Goal: Information Seeking & Learning: Learn about a topic

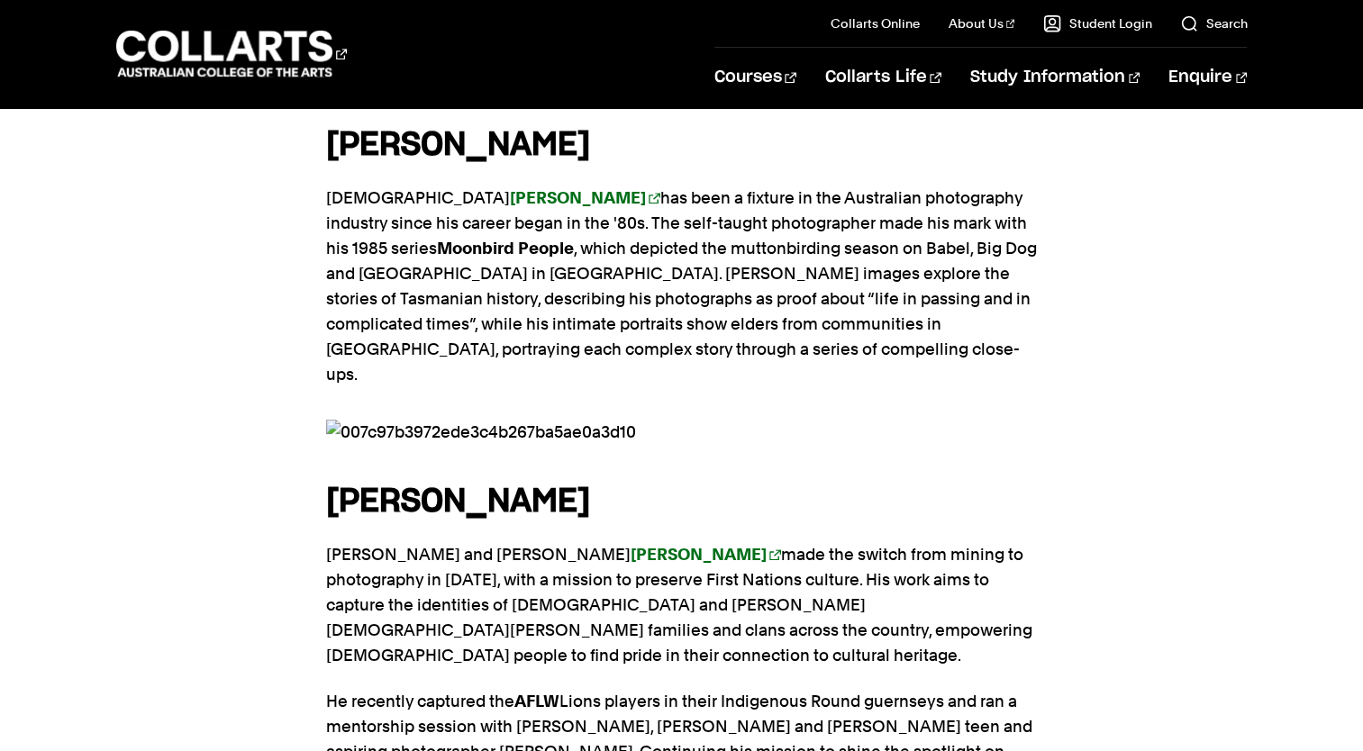
scroll to position [1771, 0]
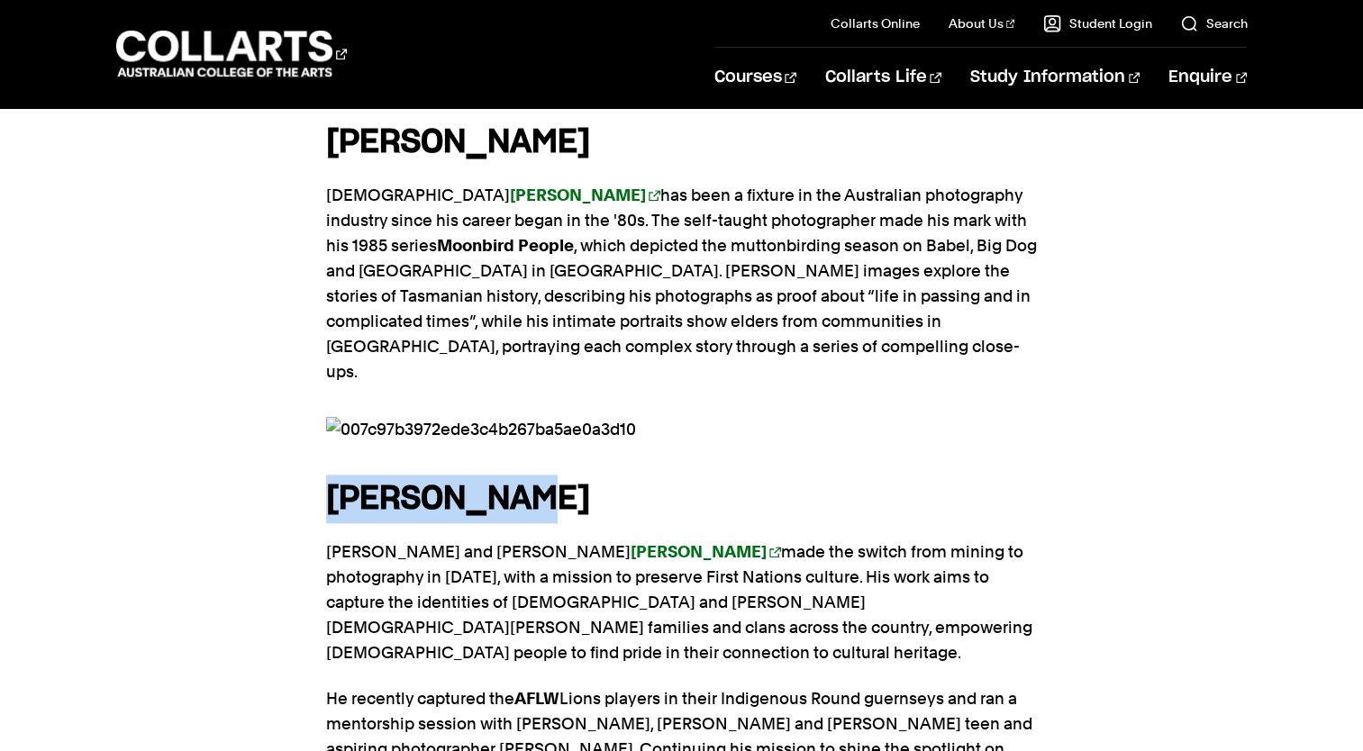
drag, startPoint x: 319, startPoint y: 372, endPoint x: 609, endPoint y: 370, distance: 290.0
drag, startPoint x: 609, startPoint y: 370, endPoint x: 646, endPoint y: 375, distance: 37.2
click at [646, 475] on h4 "TRENT WHITE" at bounding box center [681, 499] width 711 height 49
click at [639, 475] on h4 "TRENT WHITE" at bounding box center [681, 499] width 711 height 49
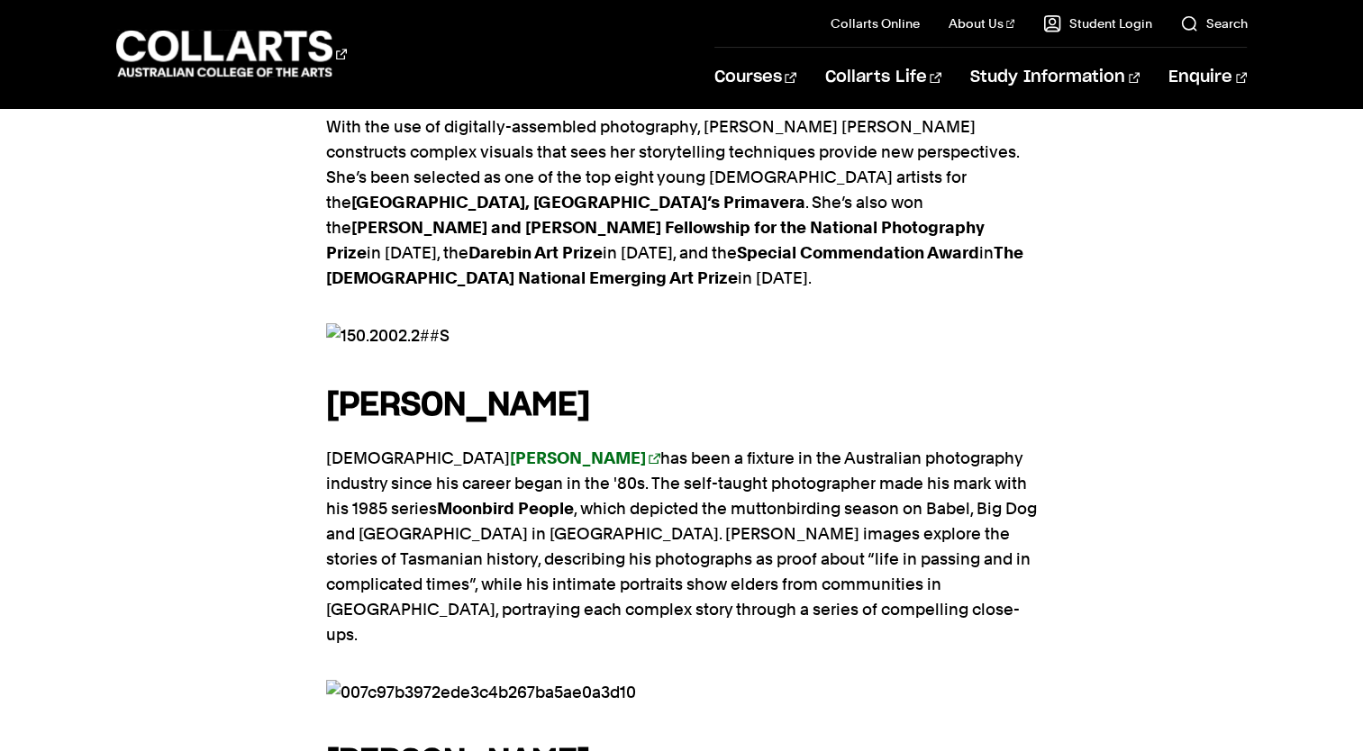
scroll to position [1499, 0]
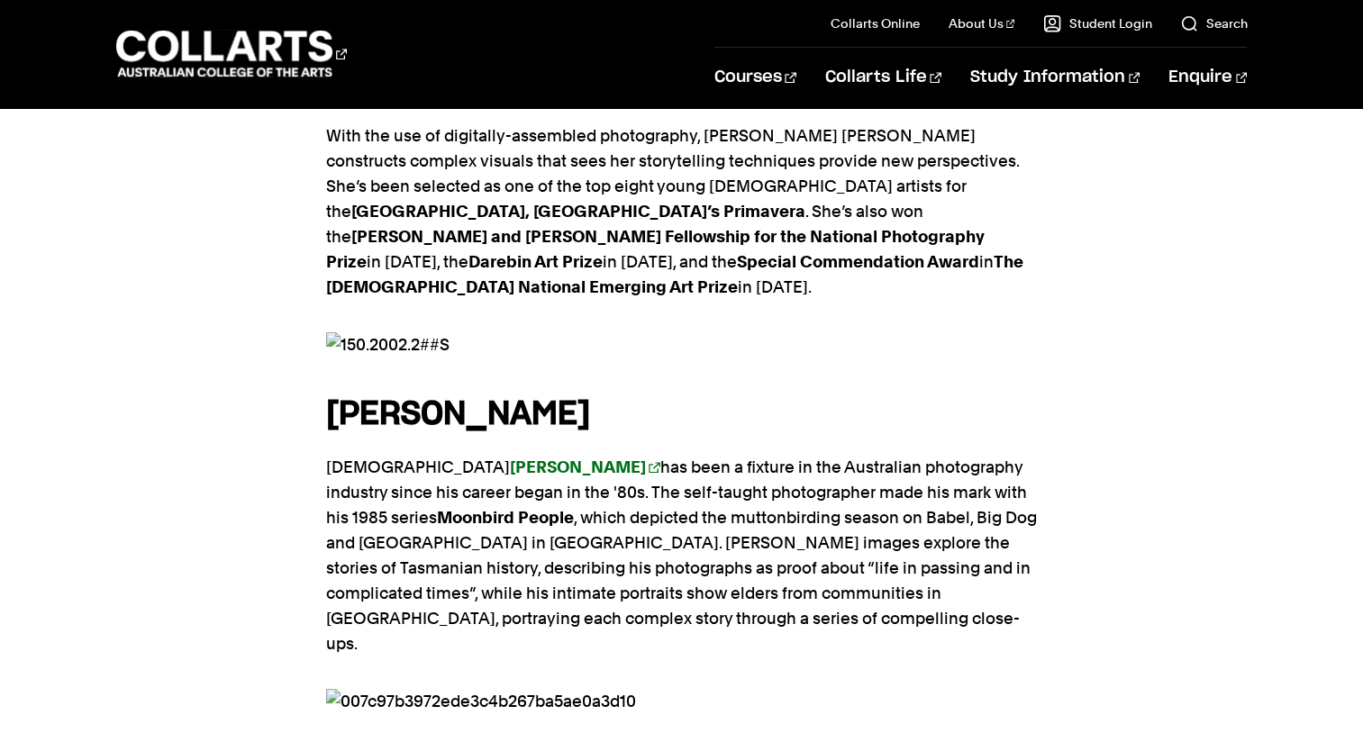
click at [331, 332] on img at bounding box center [681, 344] width 711 height 25
click at [358, 332] on img at bounding box center [681, 344] width 711 height 25
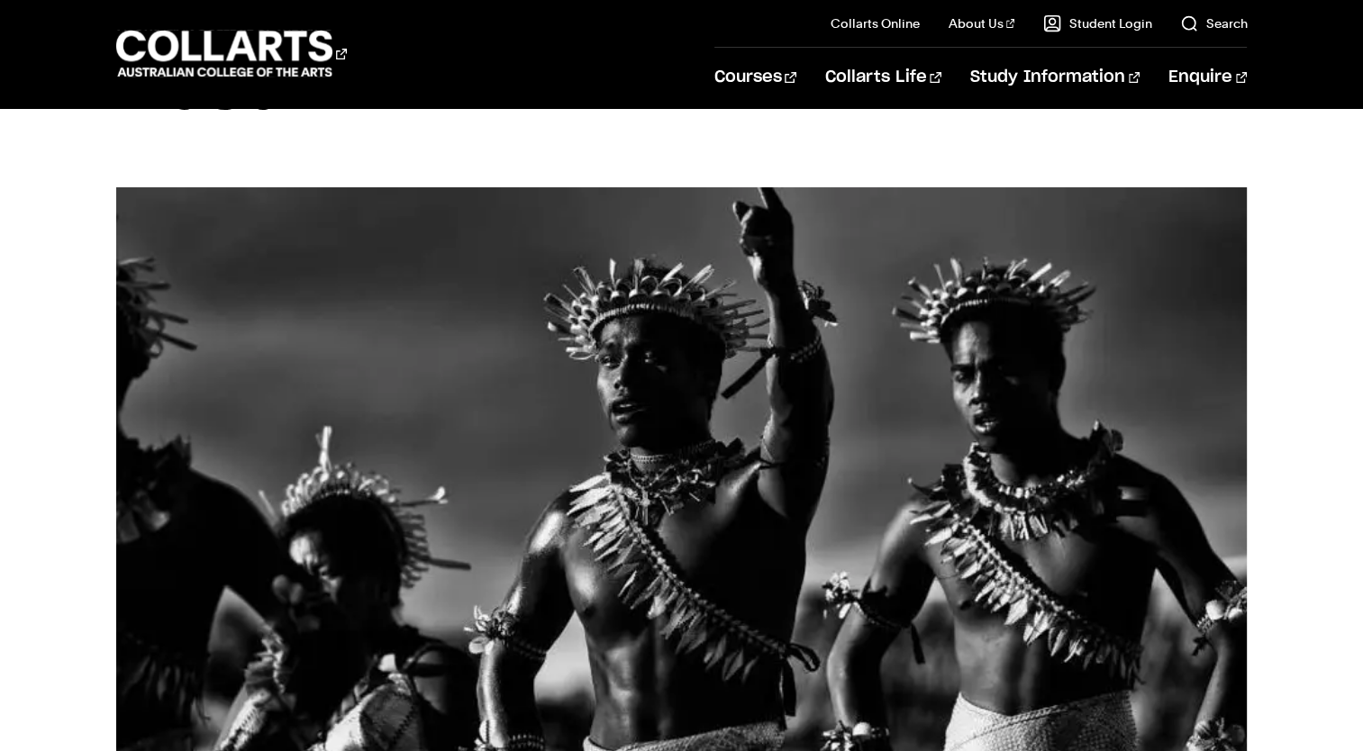
scroll to position [276, 0]
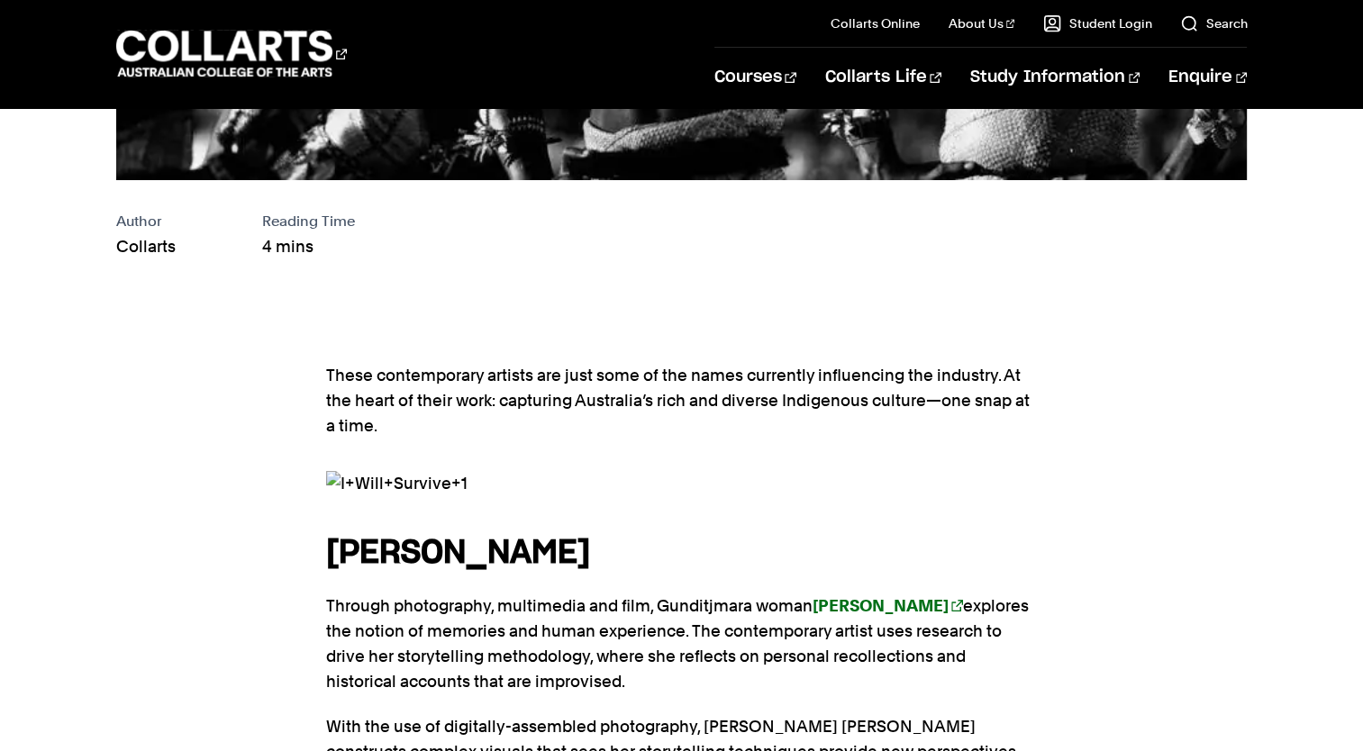
scroll to position [908, 0]
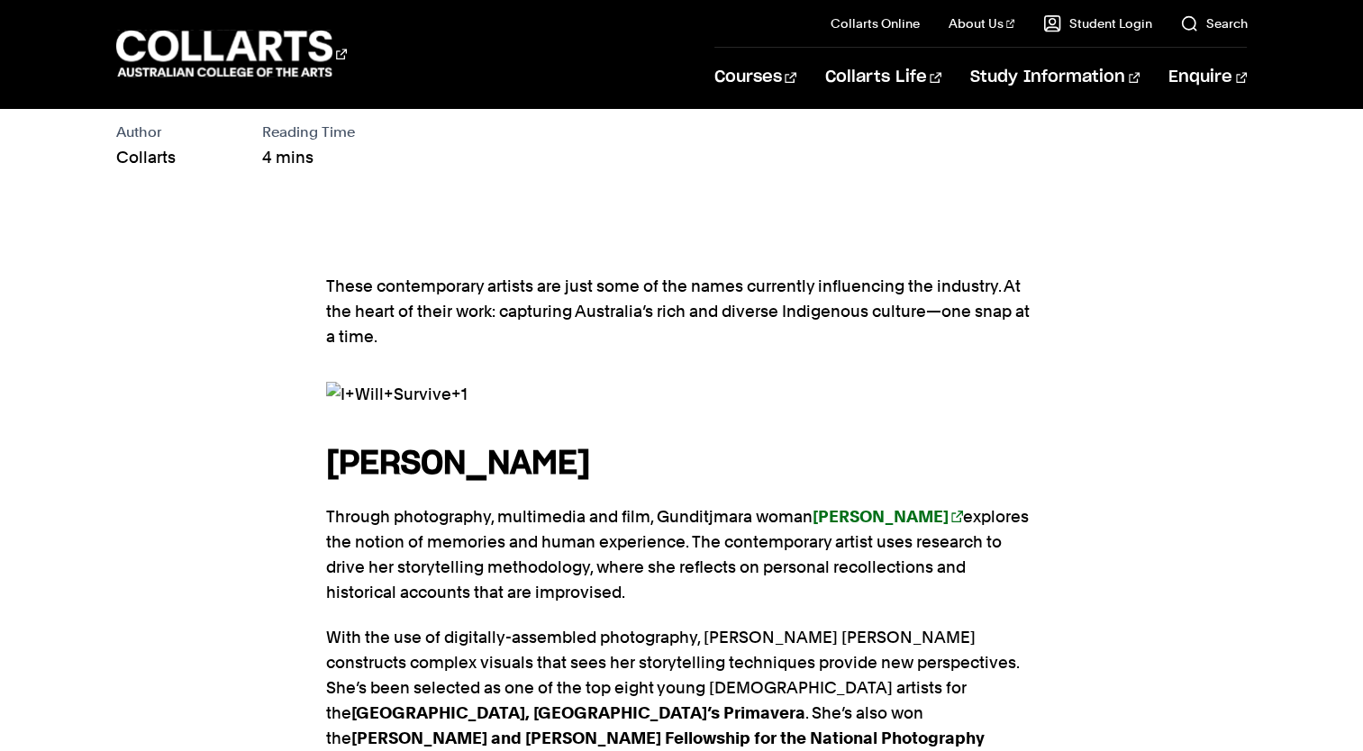
scroll to position [976, 0]
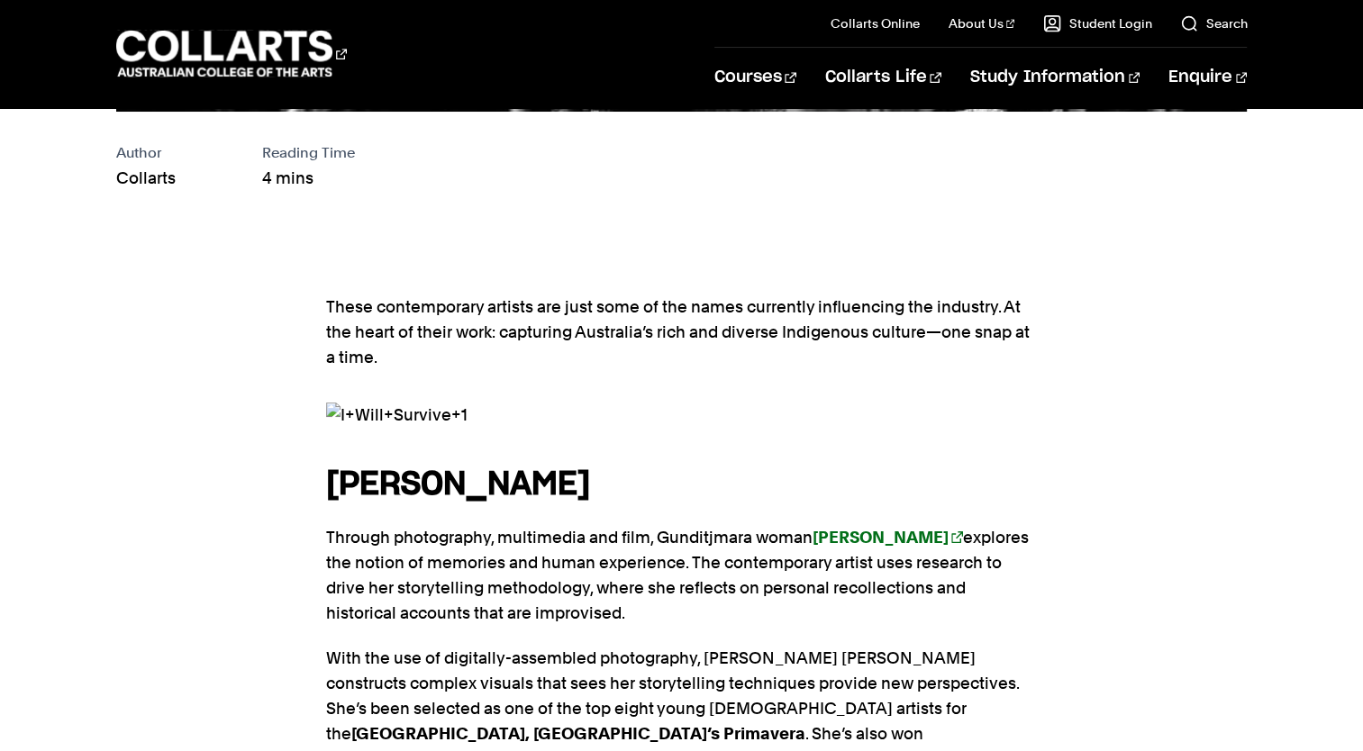
drag, startPoint x: 292, startPoint y: 322, endPoint x: 467, endPoint y: 326, distance: 174.8
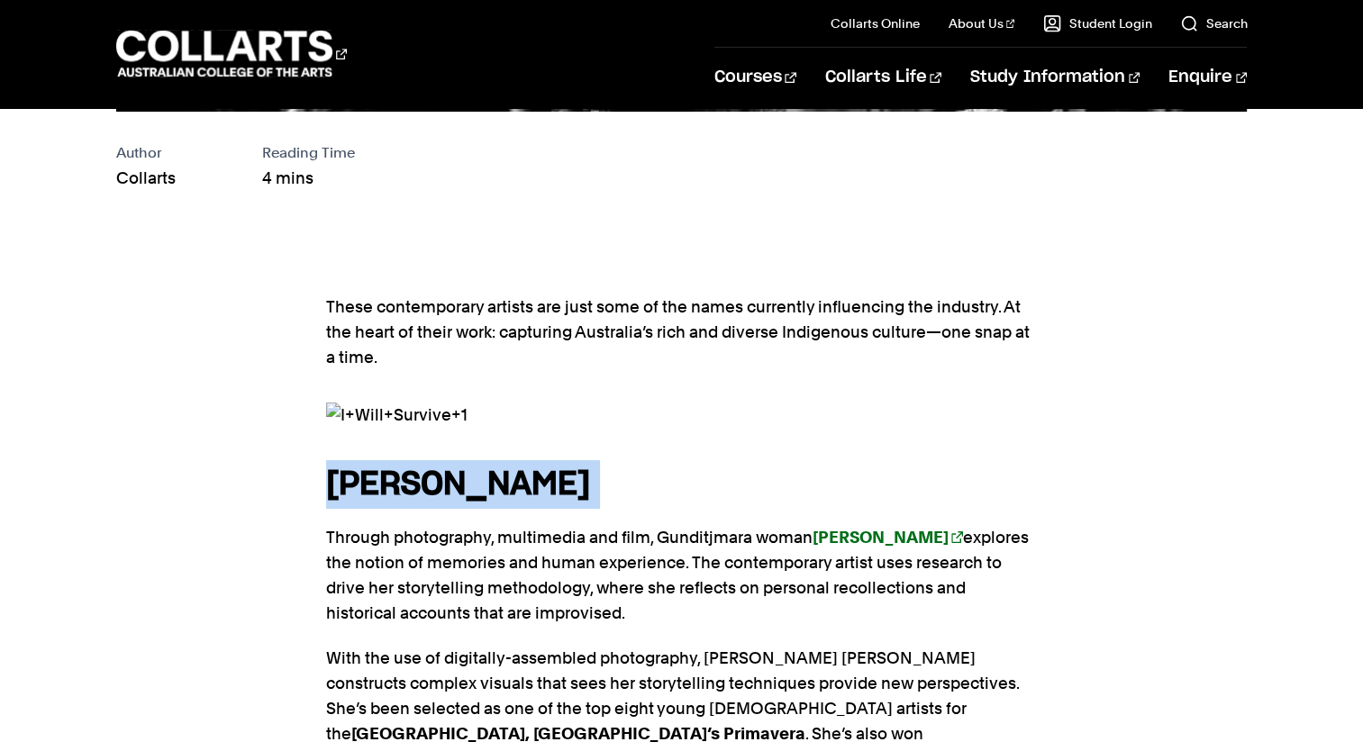
drag, startPoint x: 514, startPoint y: 359, endPoint x: 495, endPoint y: 346, distance: 23.2
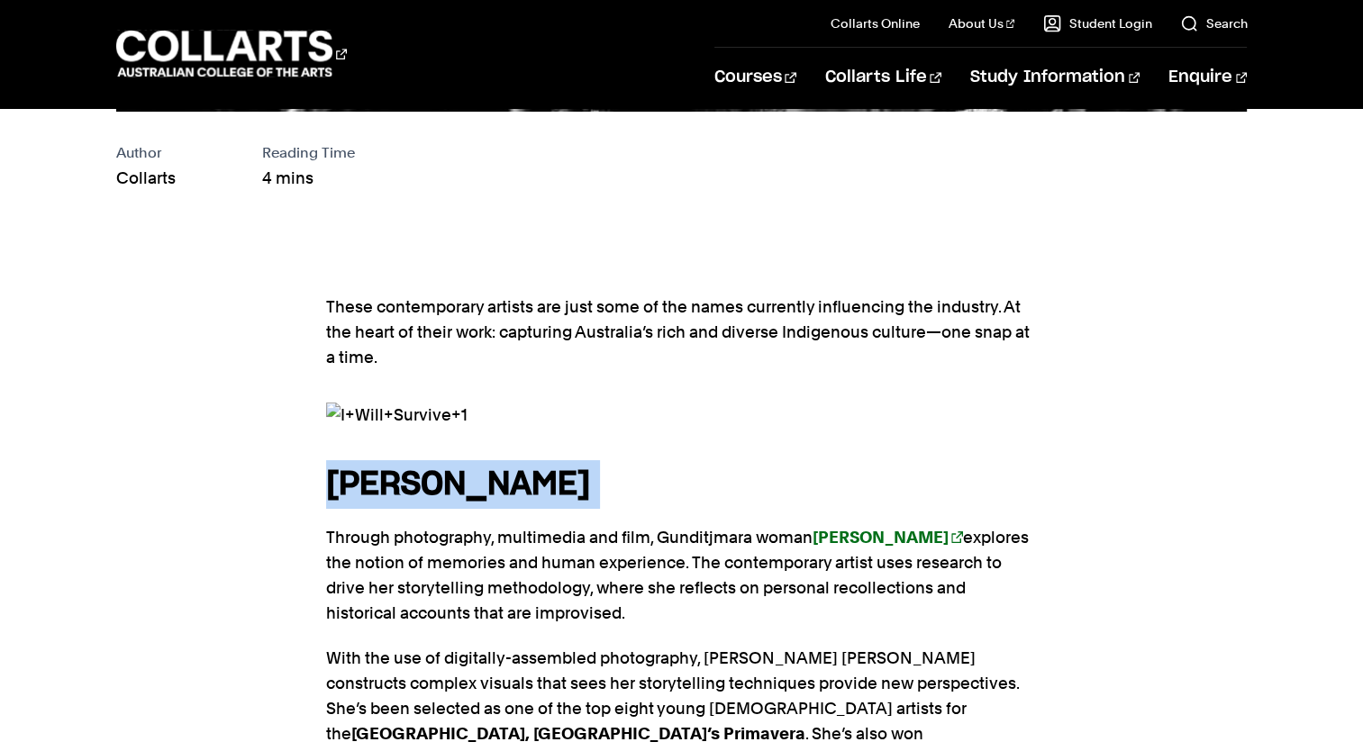
click at [774, 460] on h4 "[PERSON_NAME]" at bounding box center [681, 484] width 711 height 49
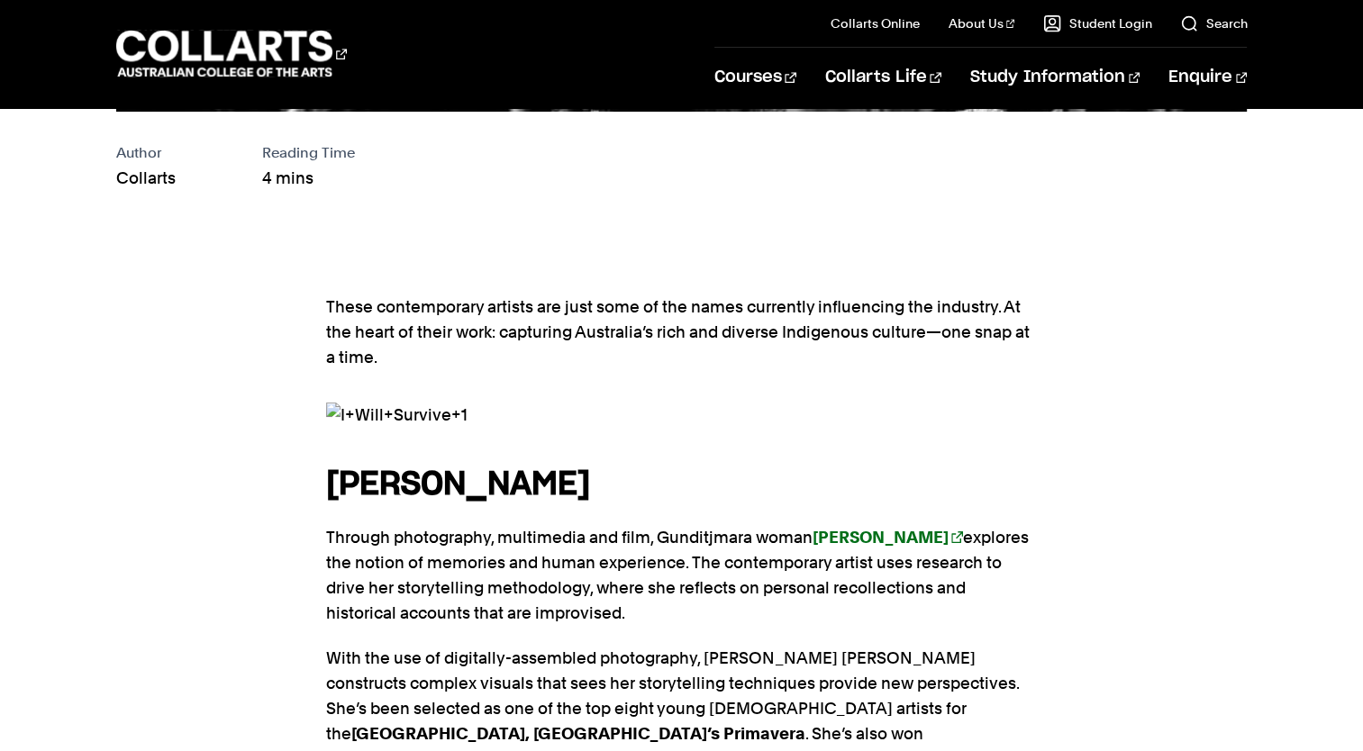
drag, startPoint x: 591, startPoint y: 393, endPoint x: 551, endPoint y: 402, distance: 40.6
click at [551, 468] on strong "[PERSON_NAME]" at bounding box center [458, 484] width 264 height 32
drag, startPoint x: 693, startPoint y: 405, endPoint x: 335, endPoint y: 422, distance: 357.9
click at [335, 460] on h4 "[PERSON_NAME]" at bounding box center [681, 484] width 711 height 49
drag, startPoint x: 335, startPoint y: 422, endPoint x: 436, endPoint y: 412, distance: 101.4
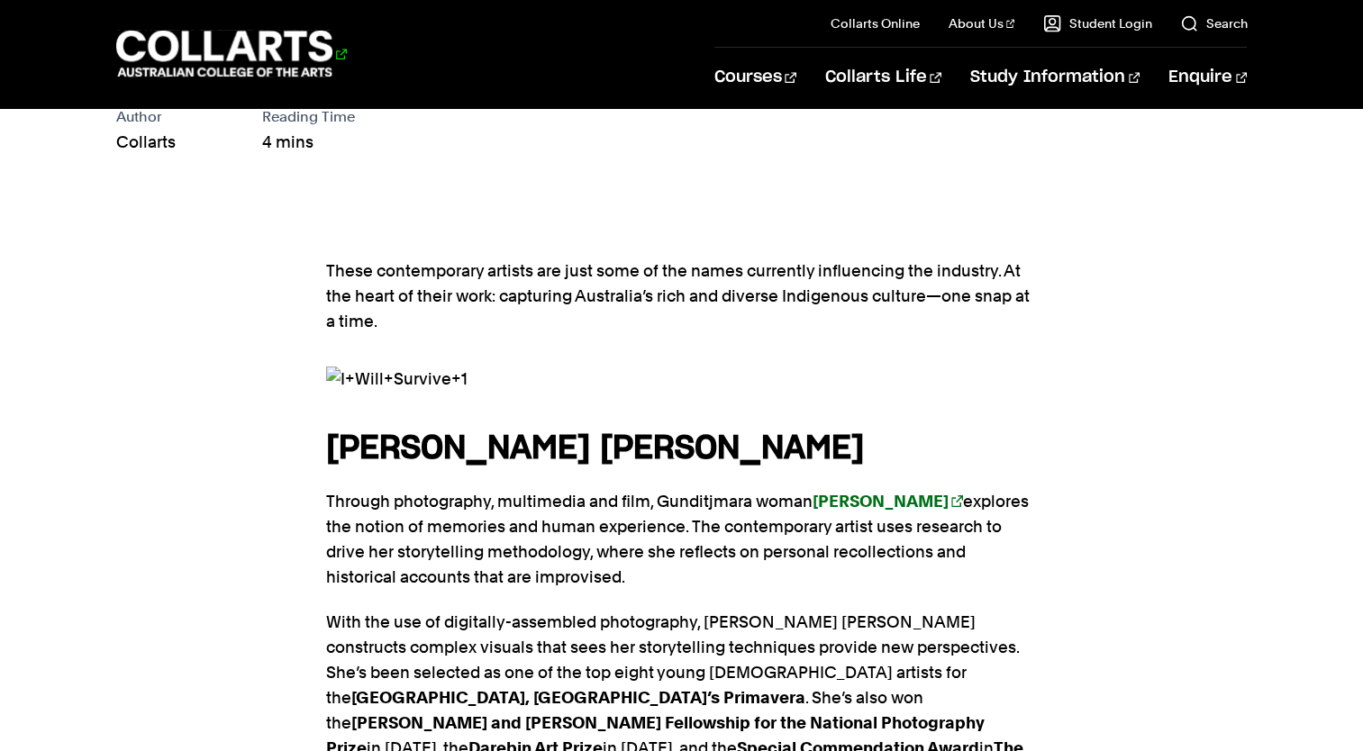
scroll to position [1003, 0]
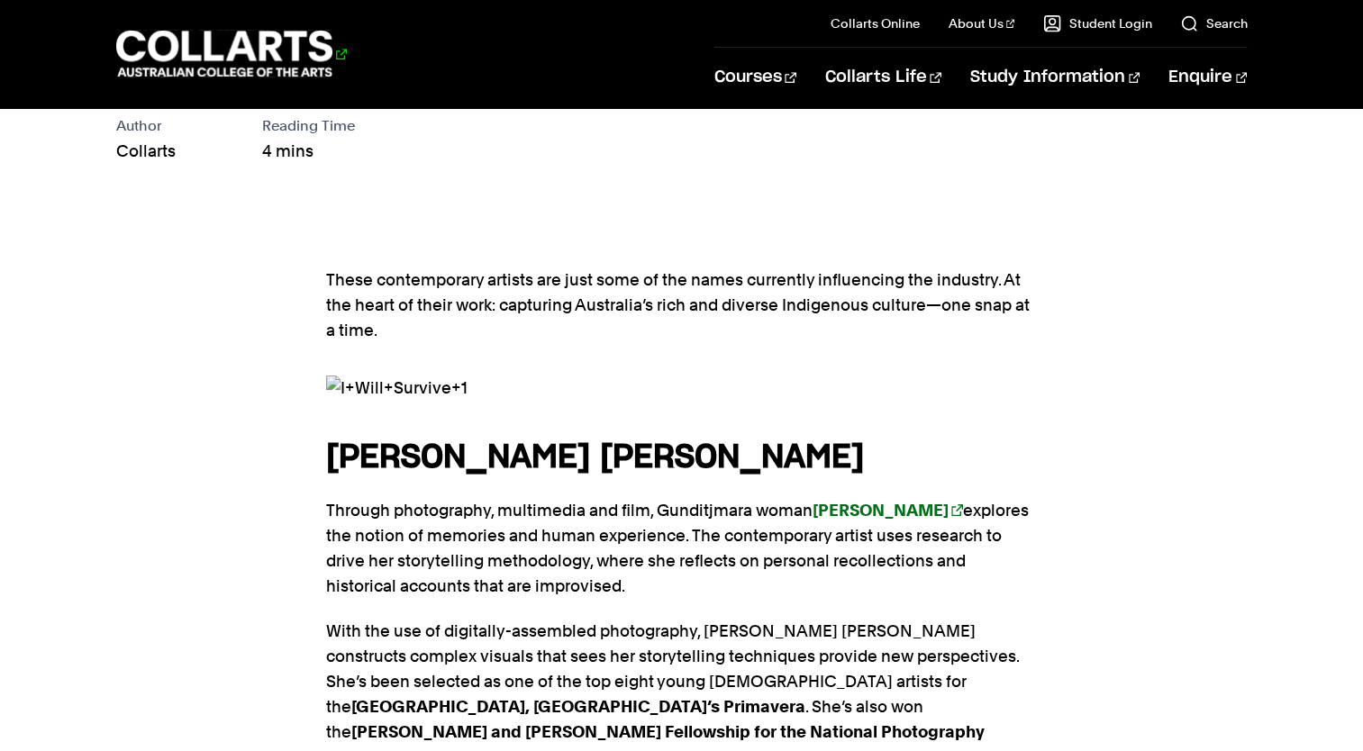
drag, startPoint x: 102, startPoint y: 40, endPoint x: 337, endPoint y: 70, distance: 237.0
click at [337, 70] on div "Courses Collarts Online Study 100% online About Us History & Values Strategic P…" at bounding box center [681, 53] width 1363 height 107
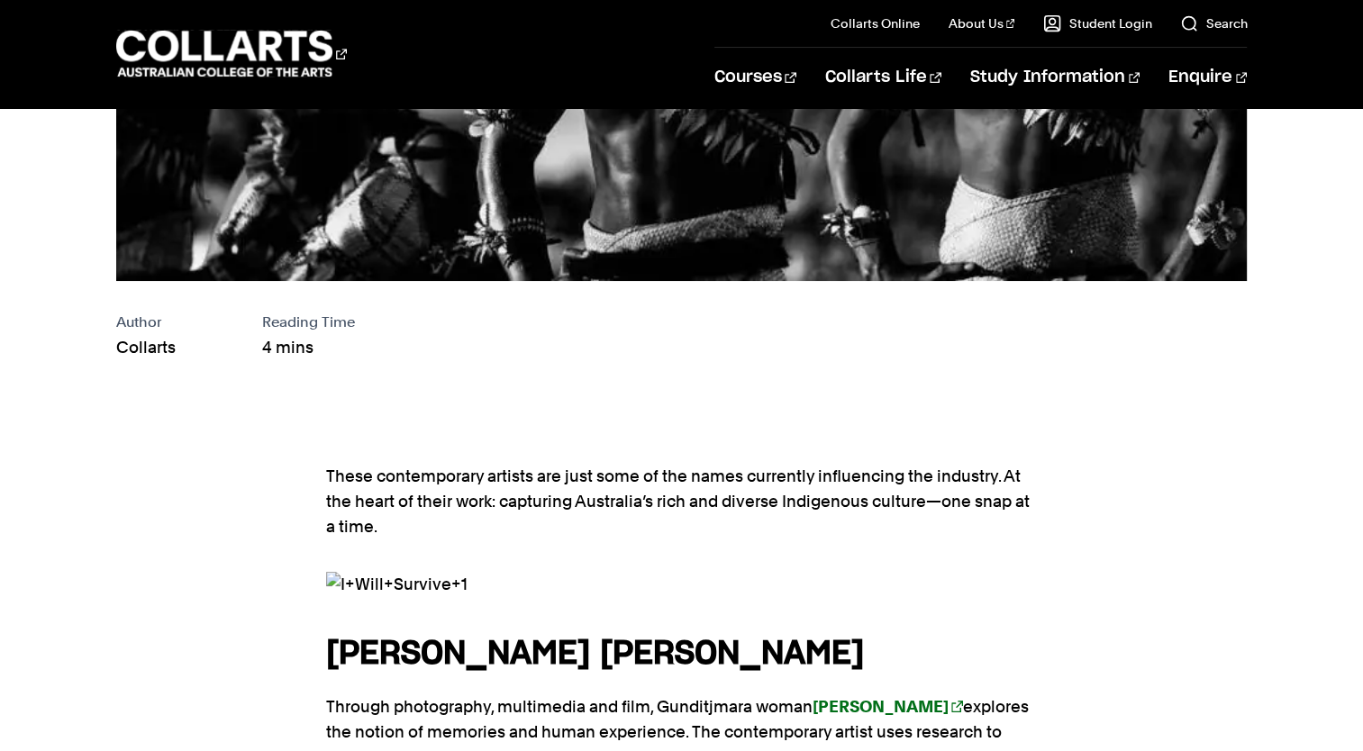
scroll to position [810, 0]
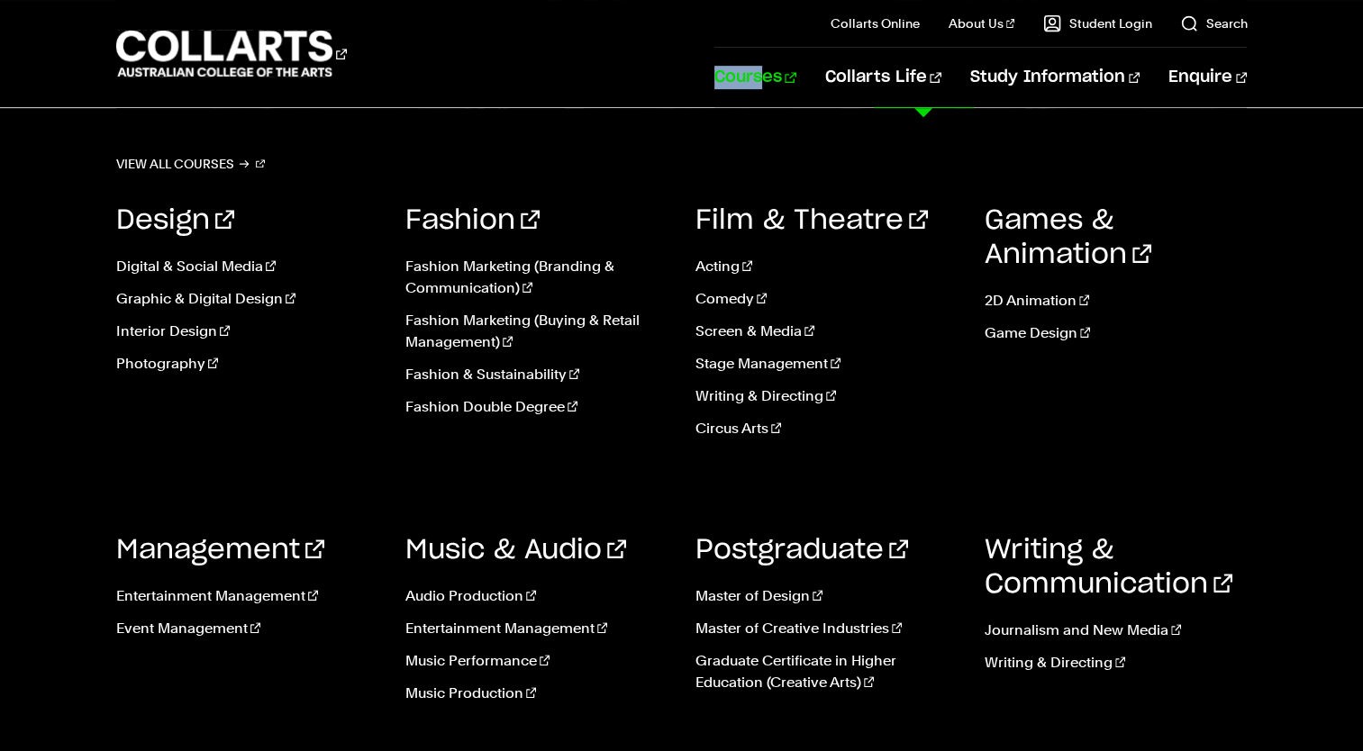
drag, startPoint x: 768, startPoint y: 74, endPoint x: 790, endPoint y: 49, distance: 33.2
click at [790, 49] on div "Courses Collarts Online Study 100% online About Us History & Values Strategic P…" at bounding box center [681, 53] width 1363 height 107
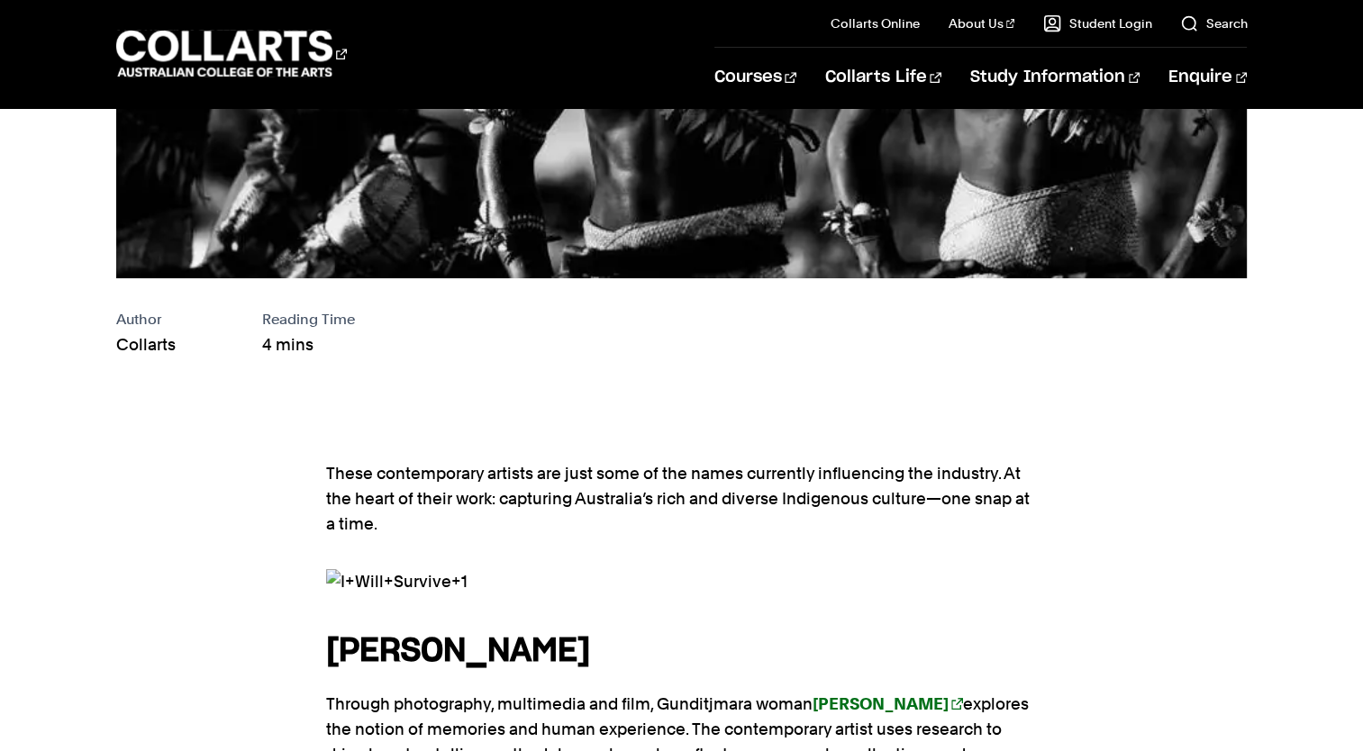
click at [450, 85] on div "Courses Collarts Online Study 100% online About Us History & Values Strategic P…" at bounding box center [681, 53] width 1363 height 107
drag, startPoint x: 90, startPoint y: 17, endPoint x: 155, endPoint y: 41, distance: 69.3
click at [155, 41] on div "Courses Collarts Online Study 100% online About Us History & Values Strategic P…" at bounding box center [681, 53] width 1363 height 107
drag, startPoint x: 113, startPoint y: 40, endPoint x: 288, endPoint y: 67, distance: 177.7
click at [288, 67] on div "Courses Collarts Online Study 100% online About Us History & Values Strategic P…" at bounding box center [681, 53] width 1363 height 107
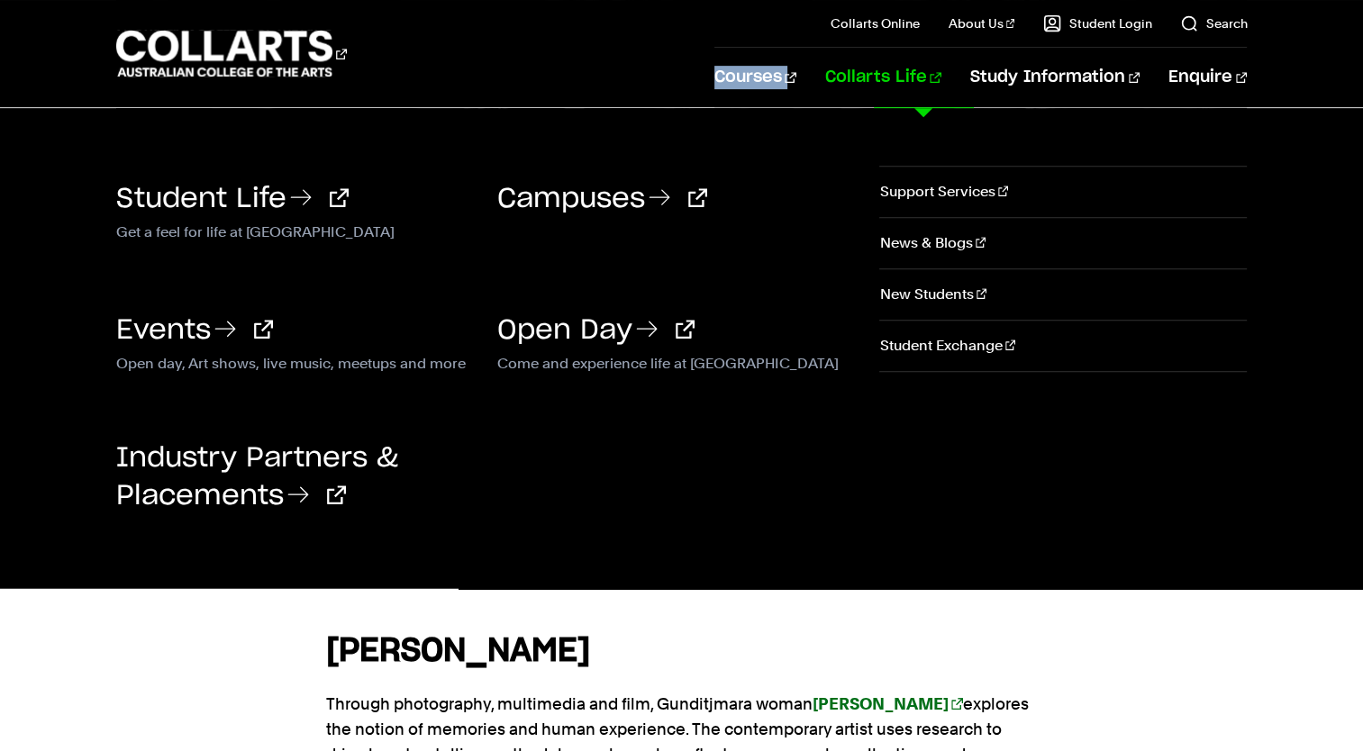
drag, startPoint x: 765, startPoint y: 74, endPoint x: 847, endPoint y: 74, distance: 82.0
click at [847, 74] on div "Courses Collarts Online Study 100% online About Us History & Values Strategic P…" at bounding box center [681, 53] width 1363 height 107
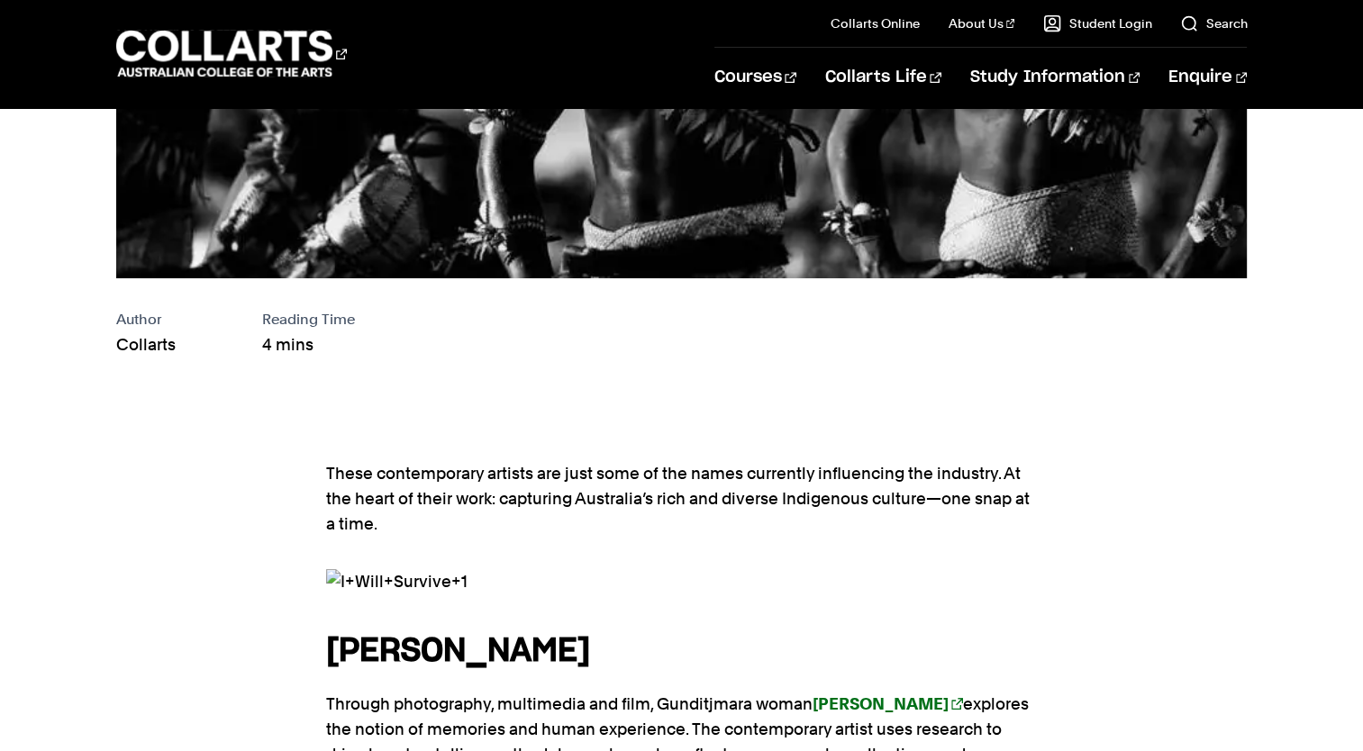
click at [557, 61] on div "Courses" at bounding box center [401, 53] width 571 height 51
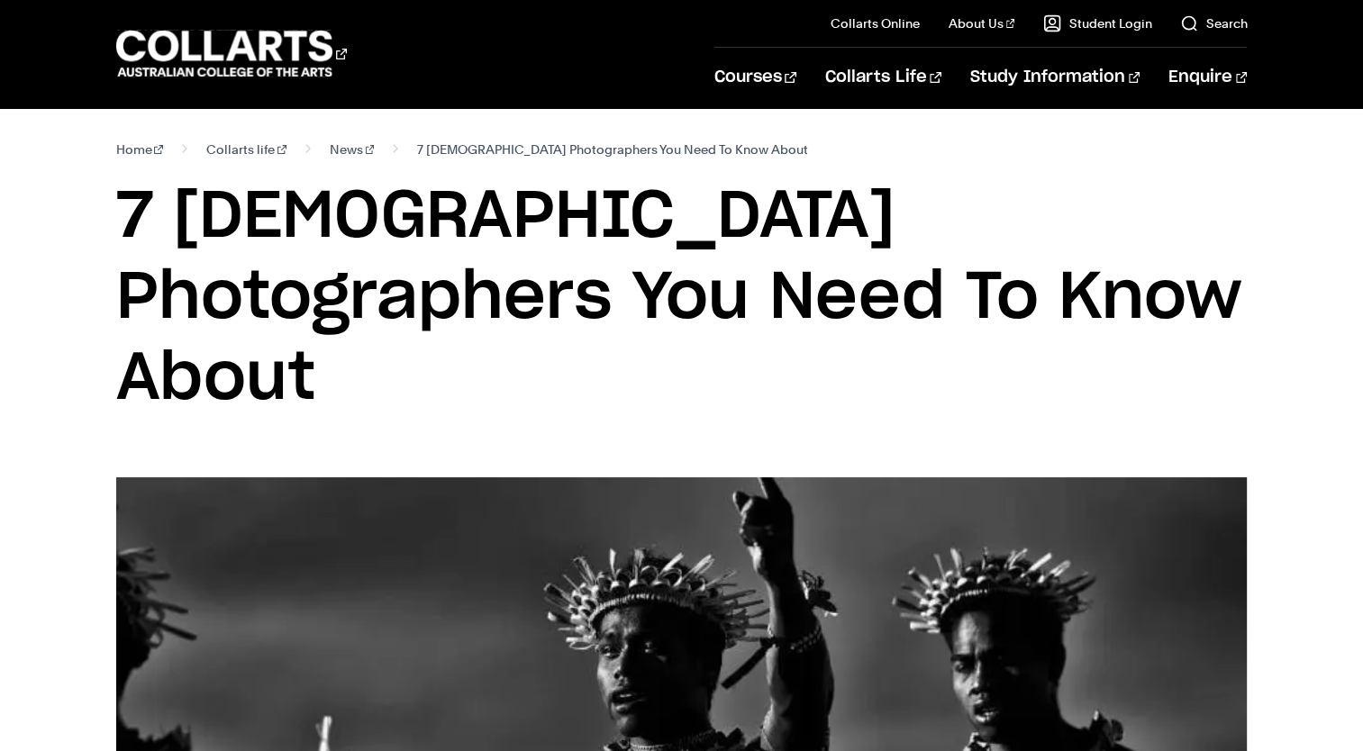
drag, startPoint x: 818, startPoint y: 308, endPoint x: 100, endPoint y: 207, distance: 724.8
click at [100, 207] on div "Home Collarts life News 7 [DEMOGRAPHIC_DATA] Photographers You Need To Know Abo…" at bounding box center [681, 292] width 1363 height 369
drag, startPoint x: 100, startPoint y: 207, endPoint x: 276, endPoint y: 226, distance: 177.5
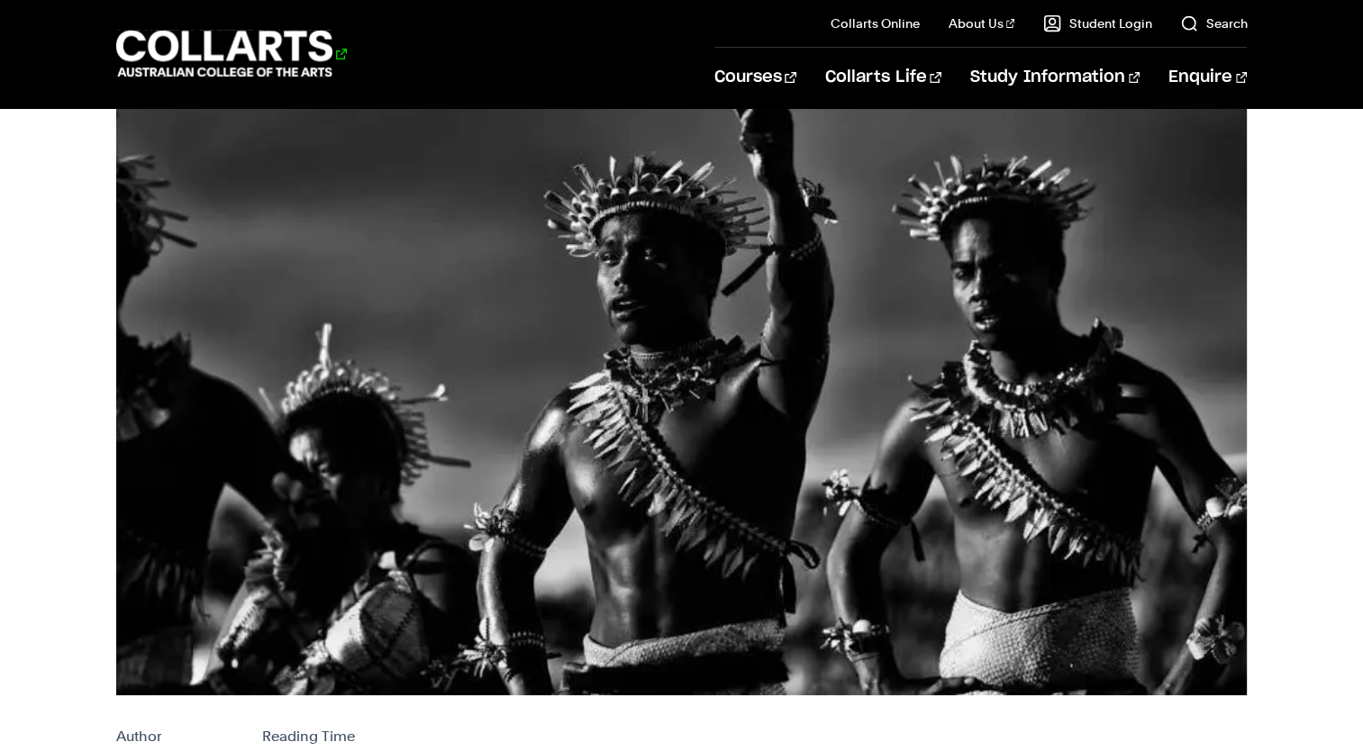
scroll to position [310, 0]
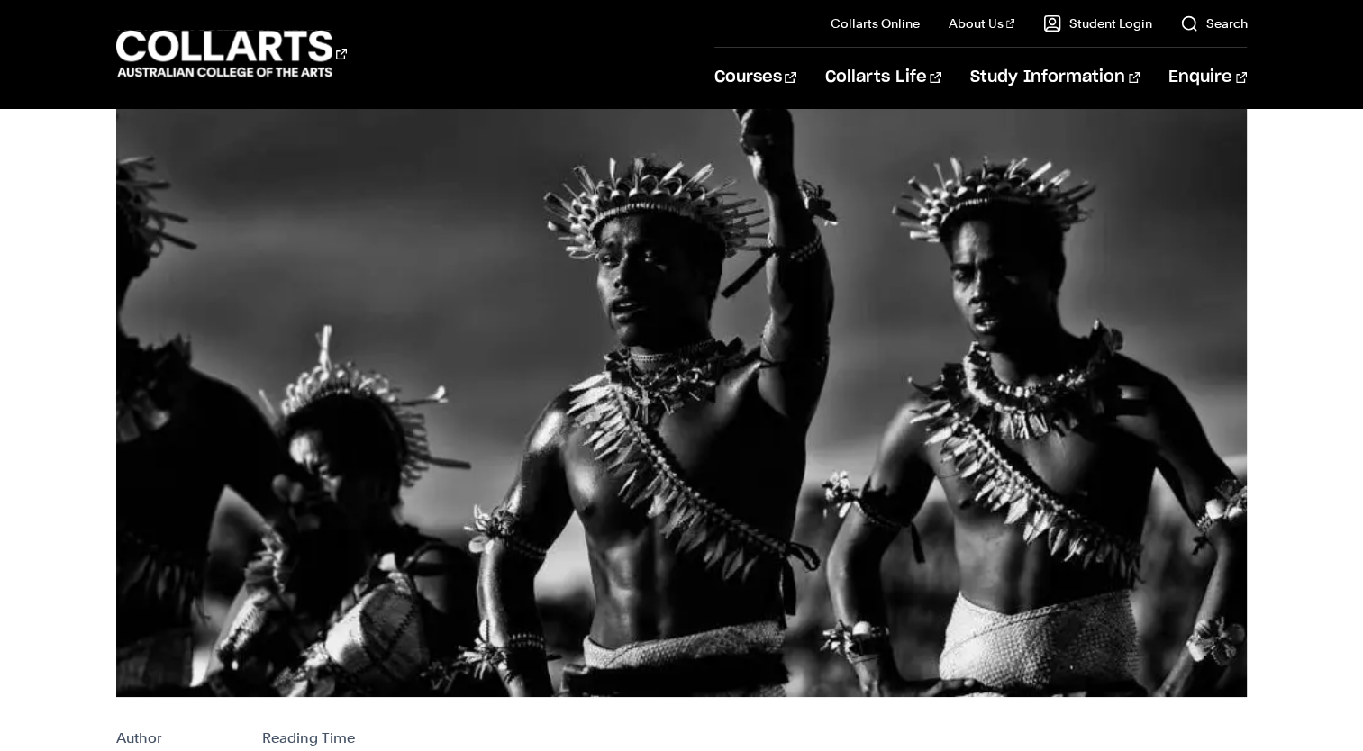
click at [595, 350] on img at bounding box center [681, 391] width 1131 height 611
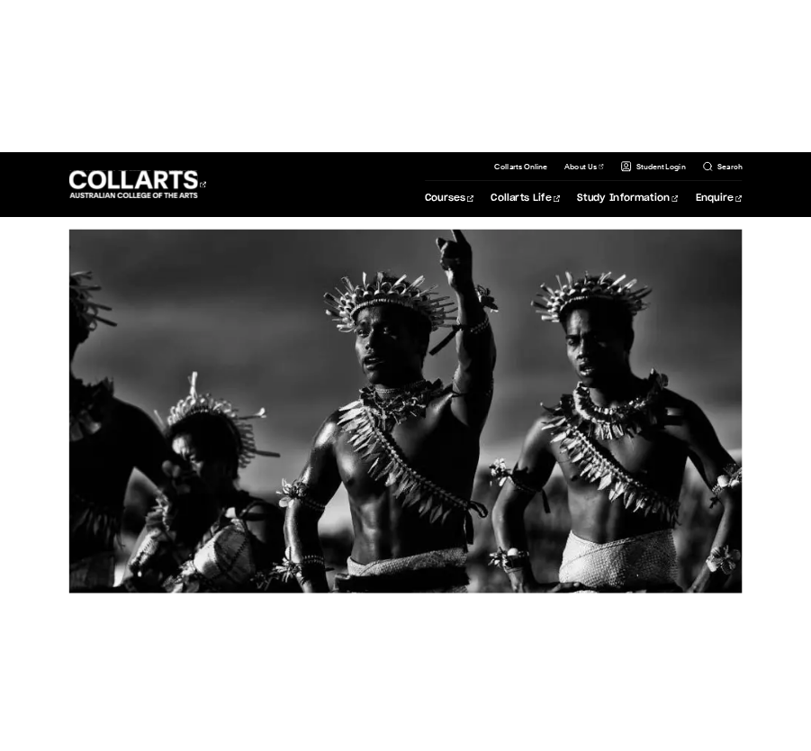
scroll to position [213, 0]
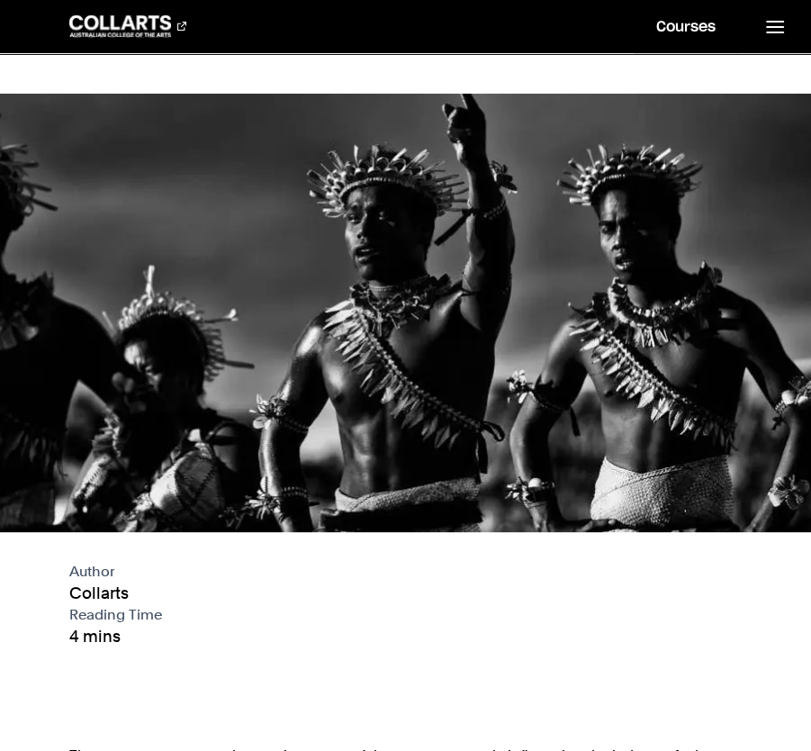
click at [573, 604] on p "Reading Time" at bounding box center [406, 615] width 674 height 22
click at [645, 341] on img at bounding box center [405, 313] width 811 height 439
click at [645, 344] on img at bounding box center [405, 313] width 811 height 439
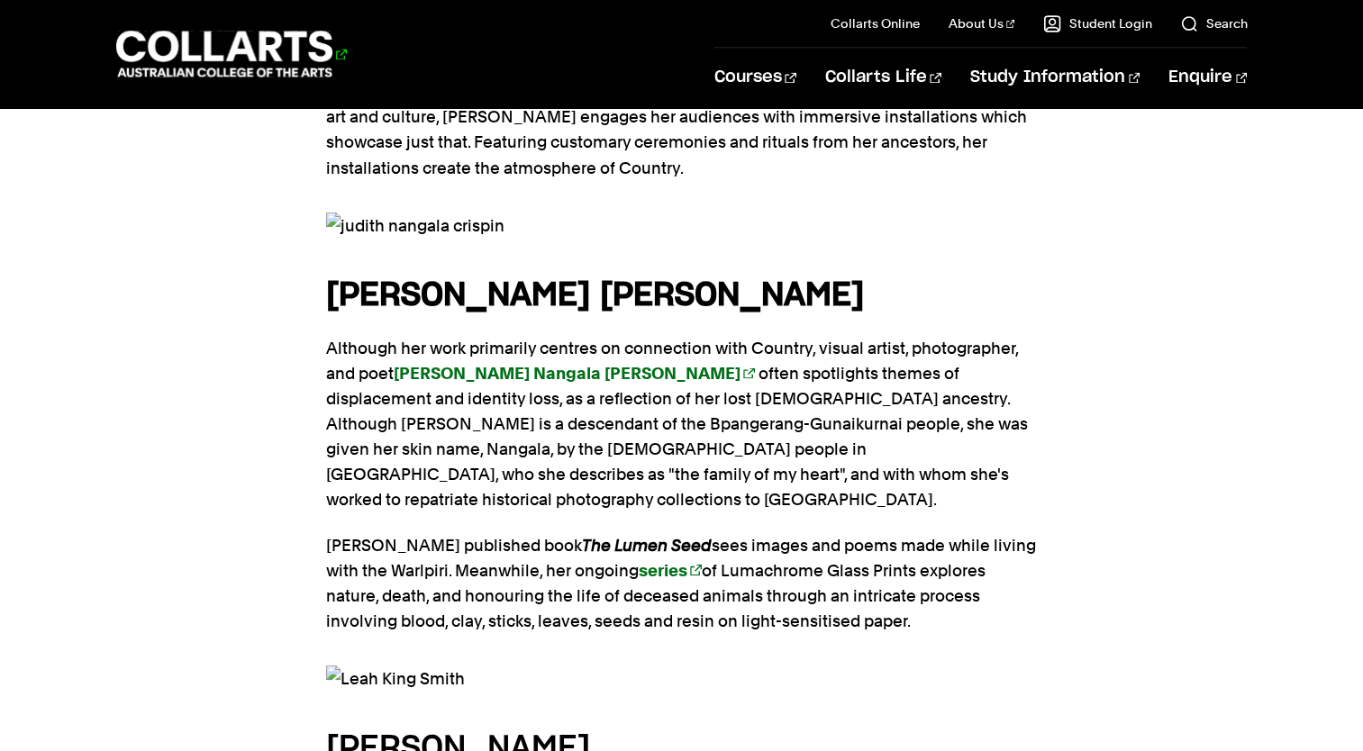
scroll to position [3268, 0]
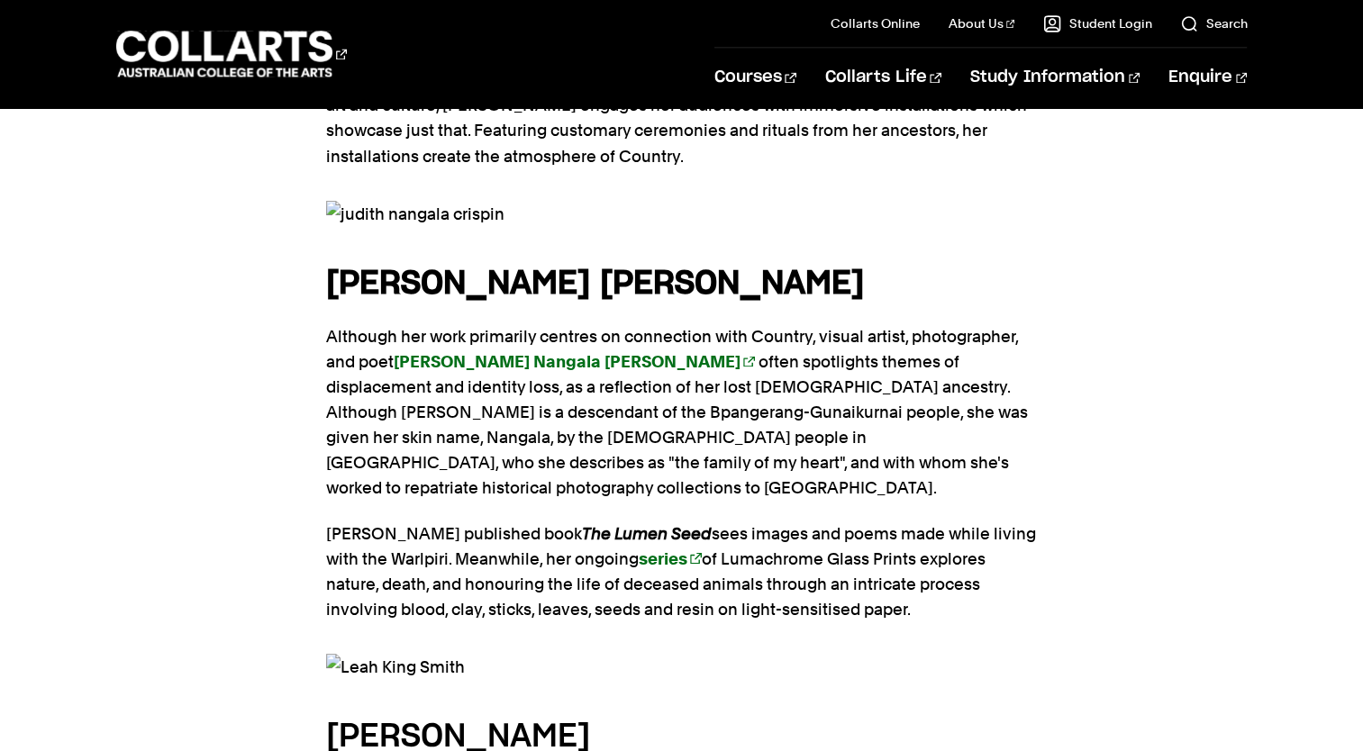
drag, startPoint x: 304, startPoint y: 517, endPoint x: 641, endPoint y: 521, distance: 336.9
drag, startPoint x: 641, startPoint y: 521, endPoint x: 678, endPoint y: 512, distance: 38.0
click at [678, 711] on h4 "LEAH KING-SMITH" at bounding box center [681, 735] width 711 height 49
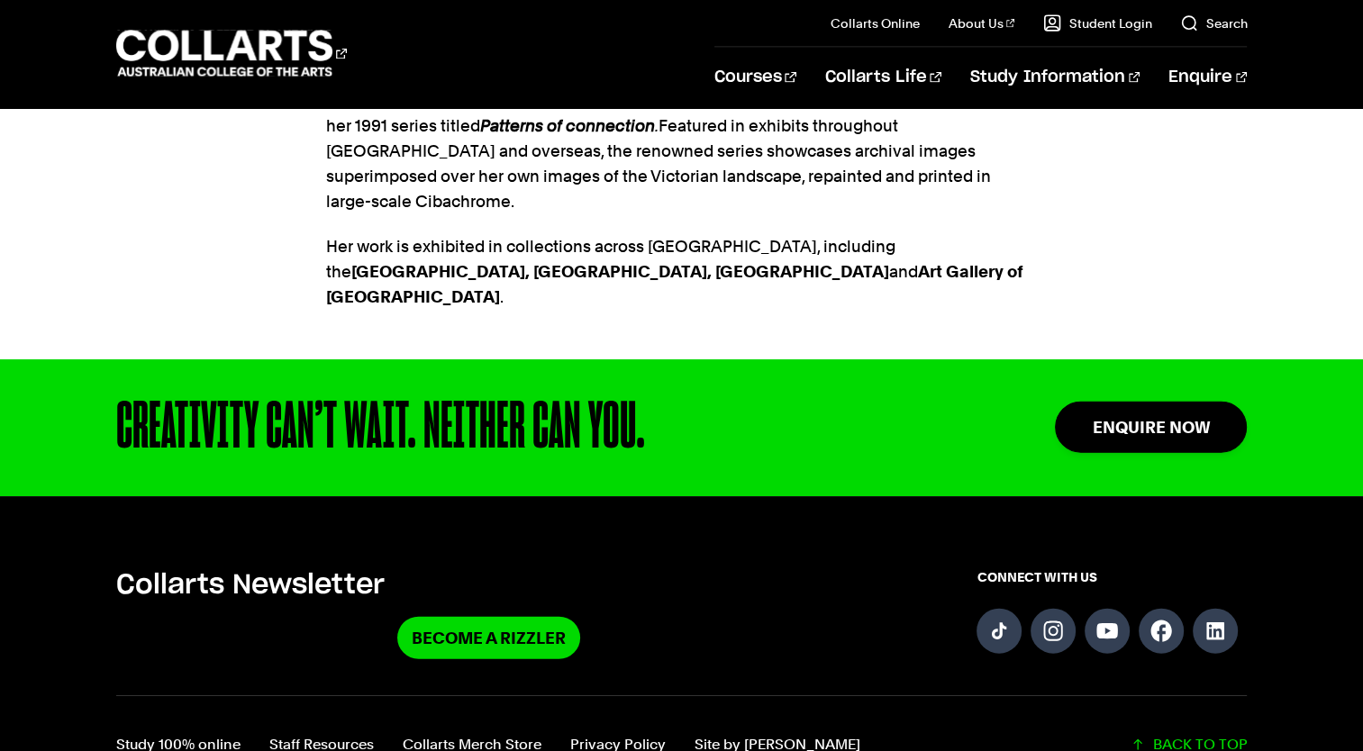
scroll to position [4047, 0]
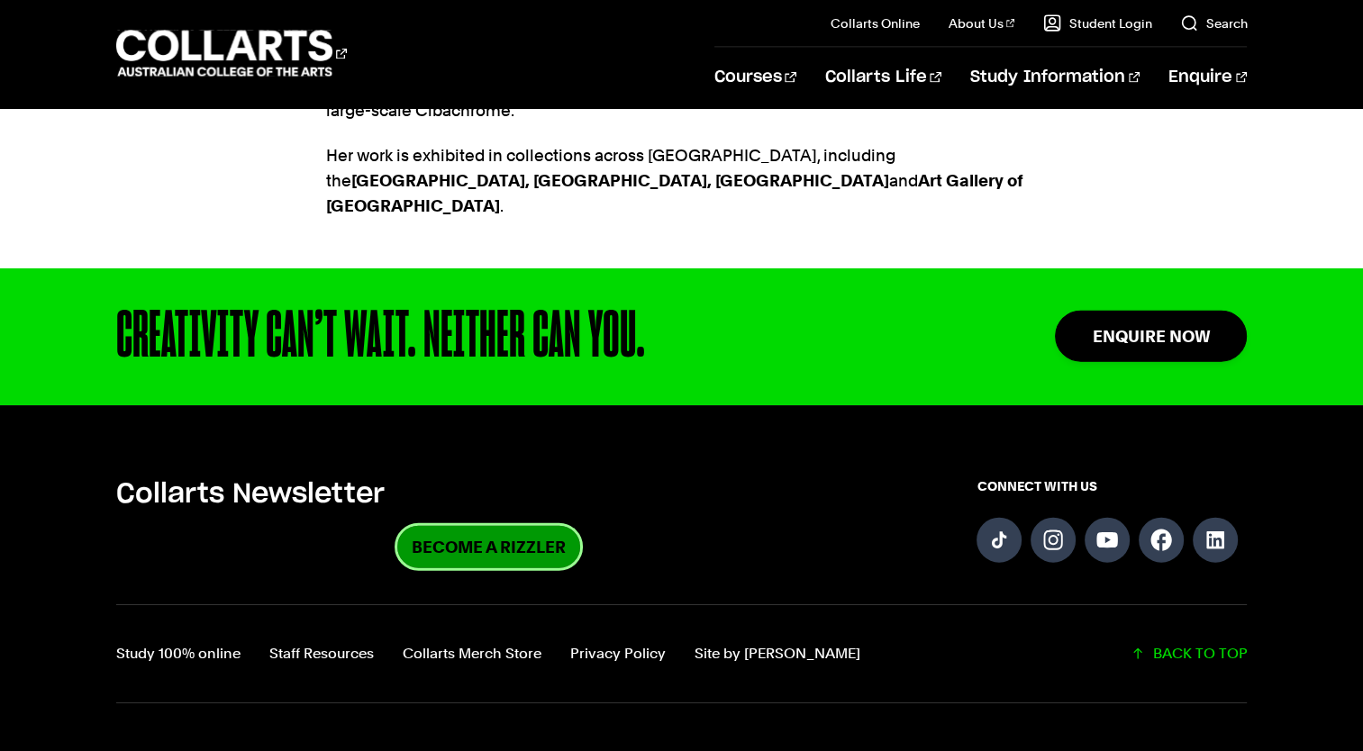
click at [488, 526] on link "BECOME A RIZZLER" at bounding box center [488, 547] width 183 height 42
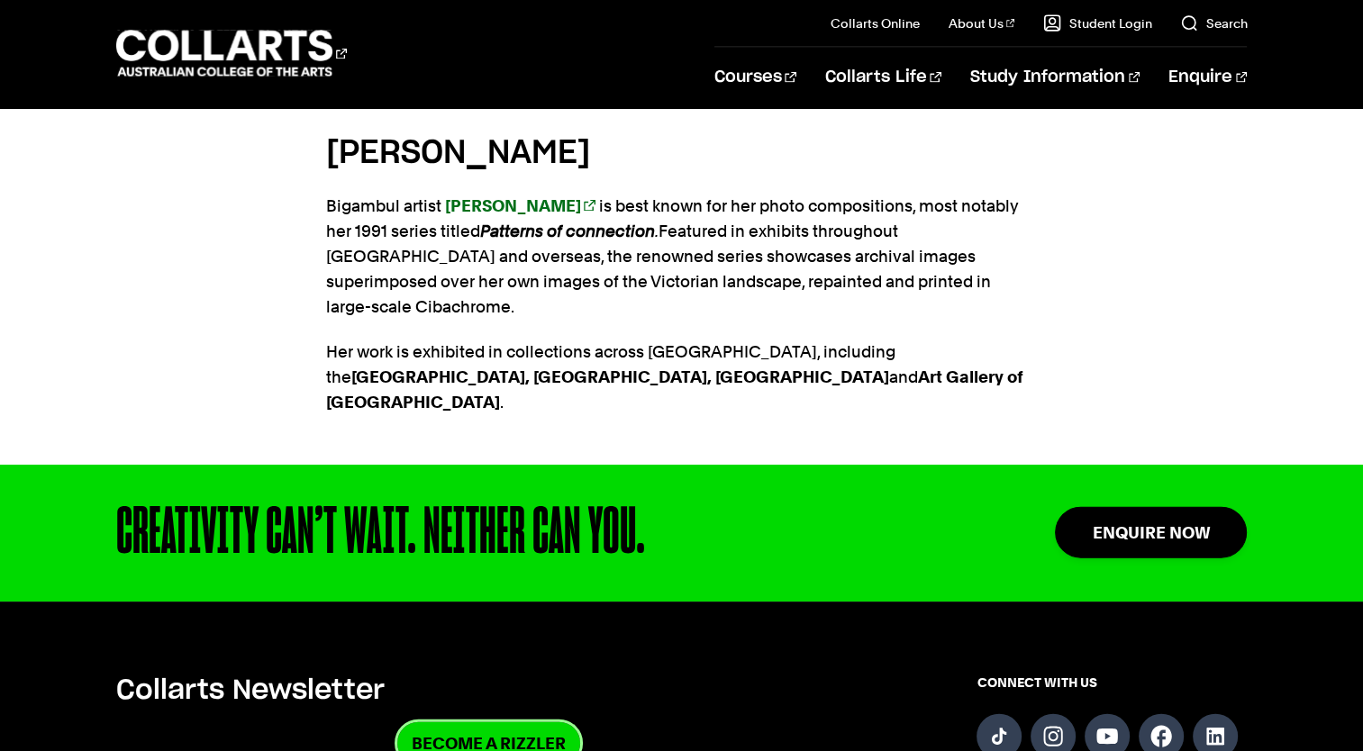
scroll to position [3905, 0]
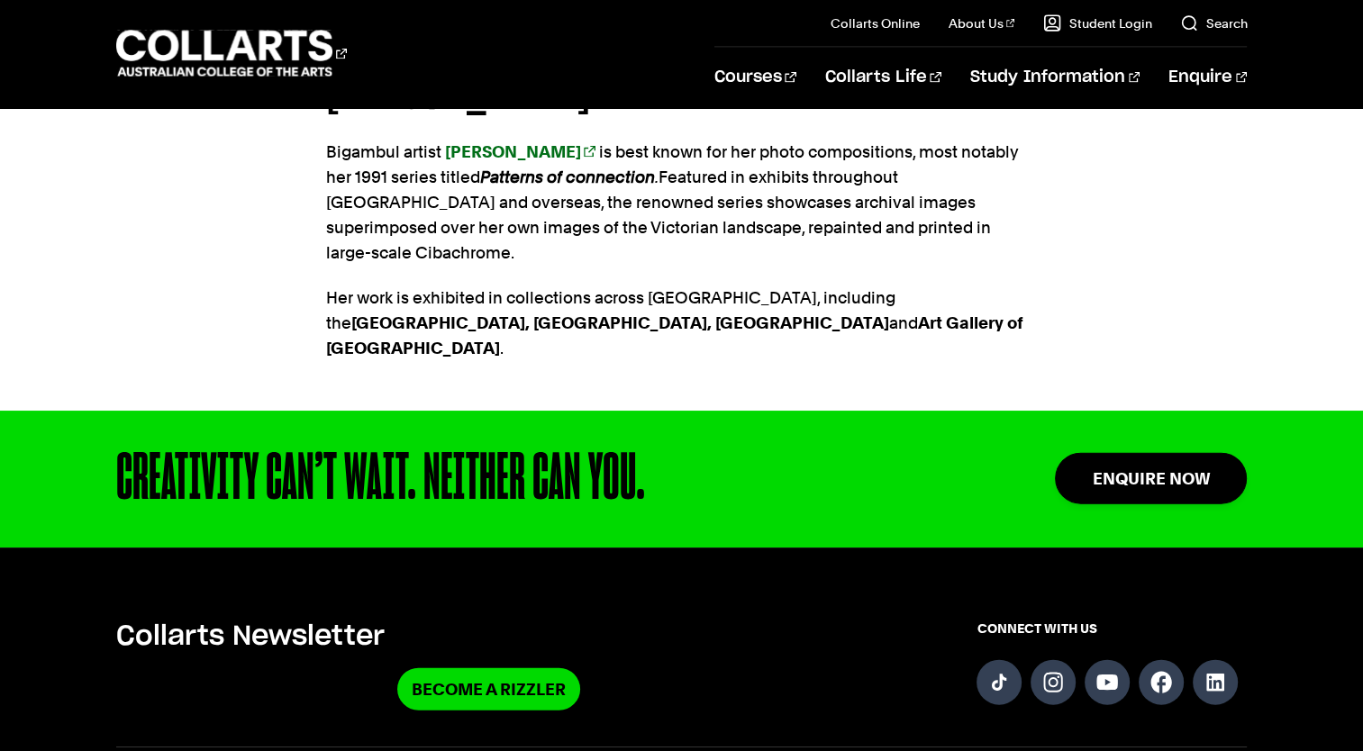
click at [754, 668] on div "BECOME A RIZZLER" at bounding box center [489, 689] width 746 height 42
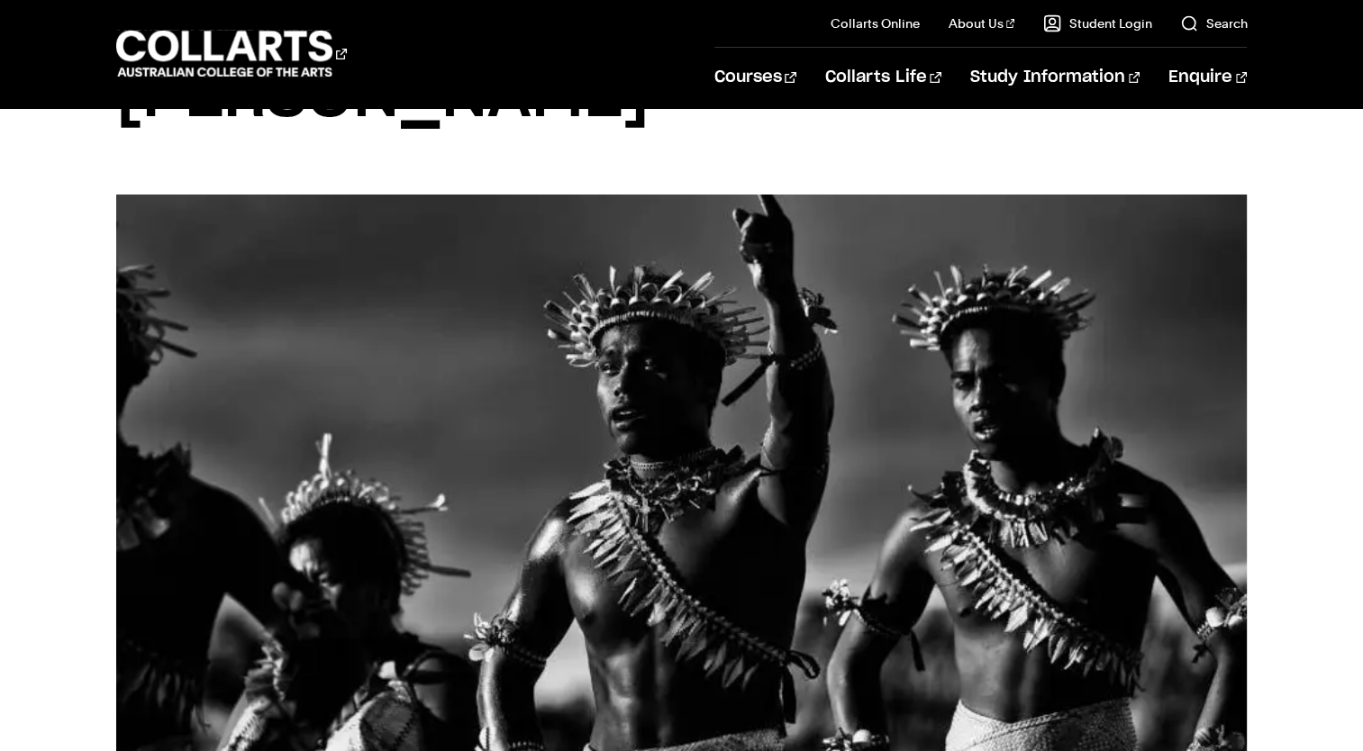
scroll to position [0, 0]
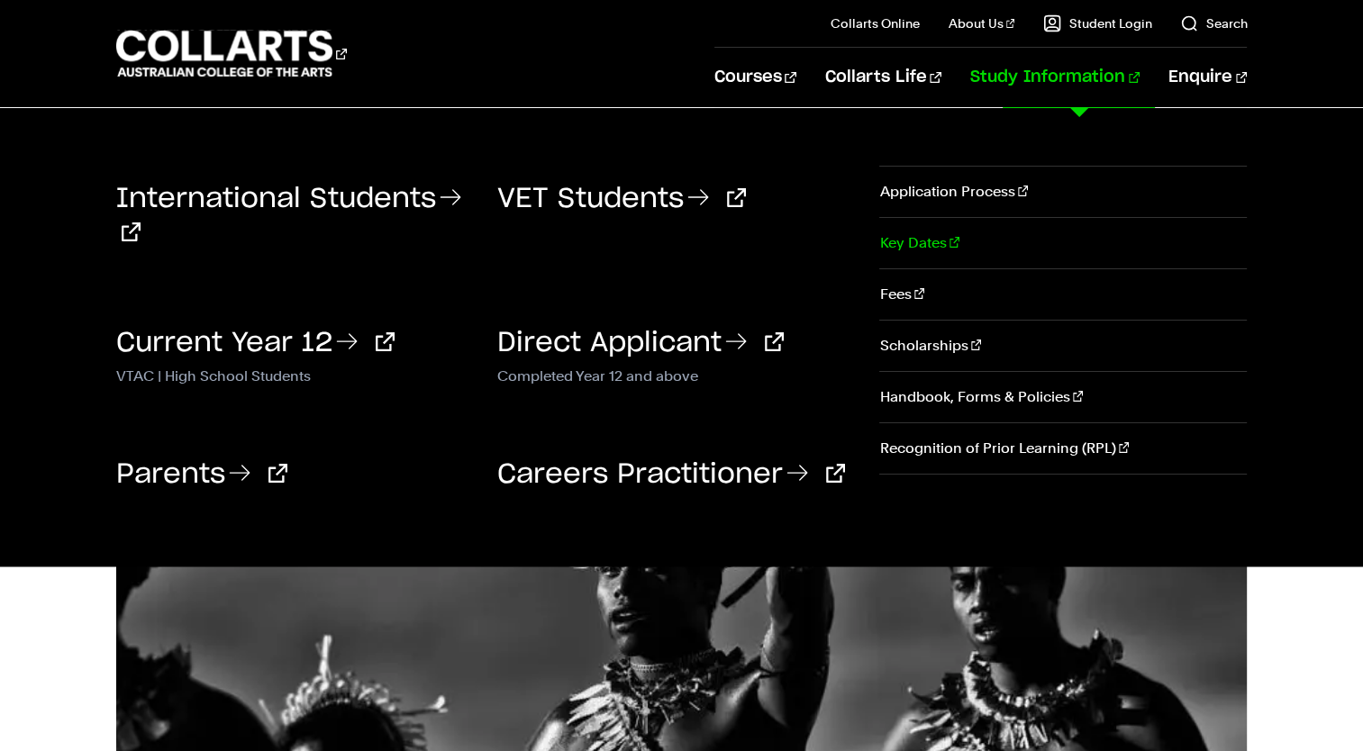
click at [910, 243] on link "Key Dates" at bounding box center [1062, 243] width 367 height 50
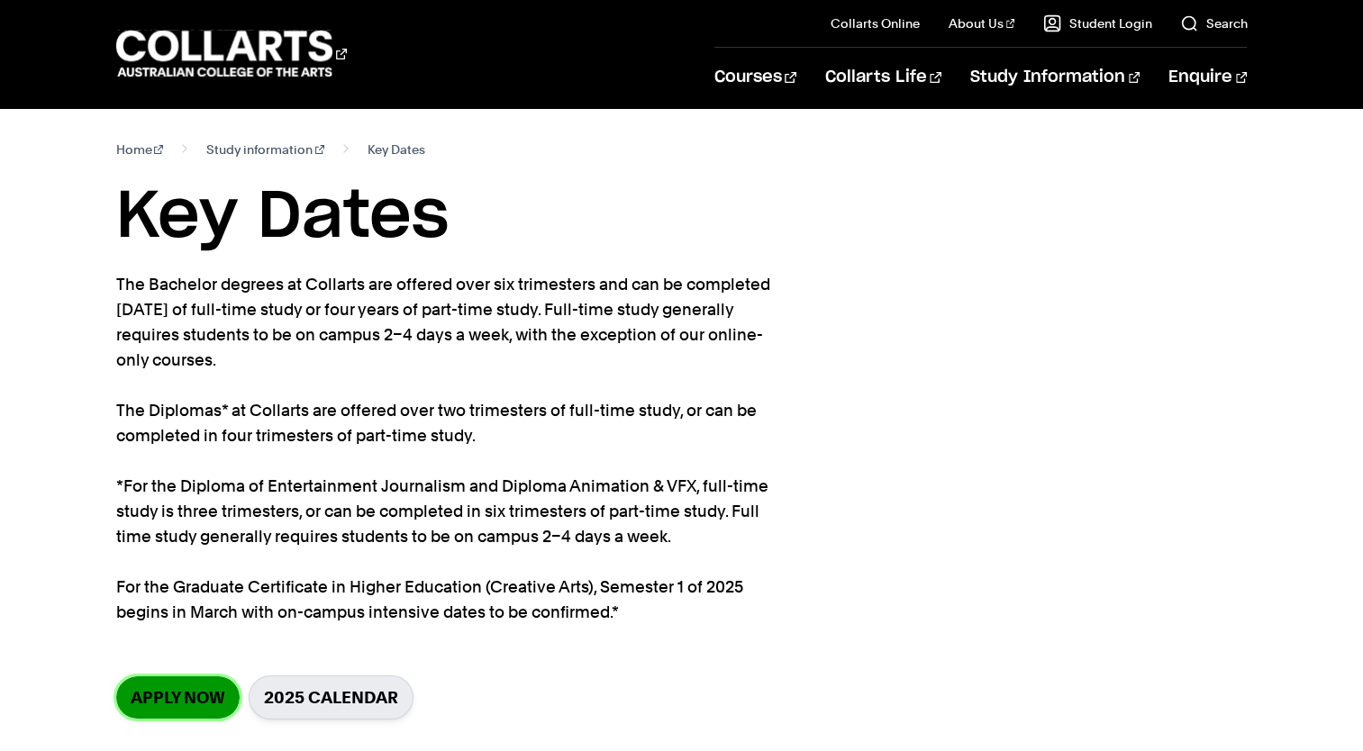
click at [213, 711] on link "Apply now" at bounding box center [177, 697] width 123 height 42
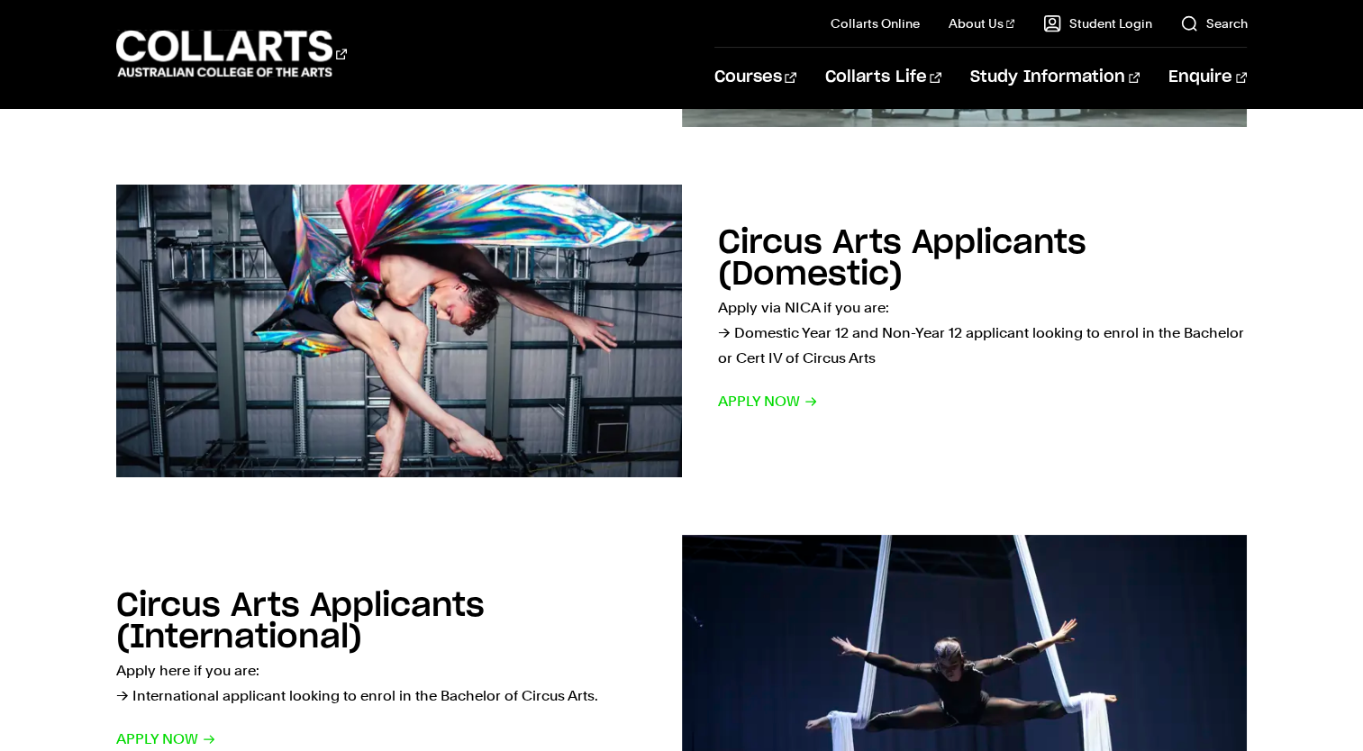
scroll to position [947, 0]
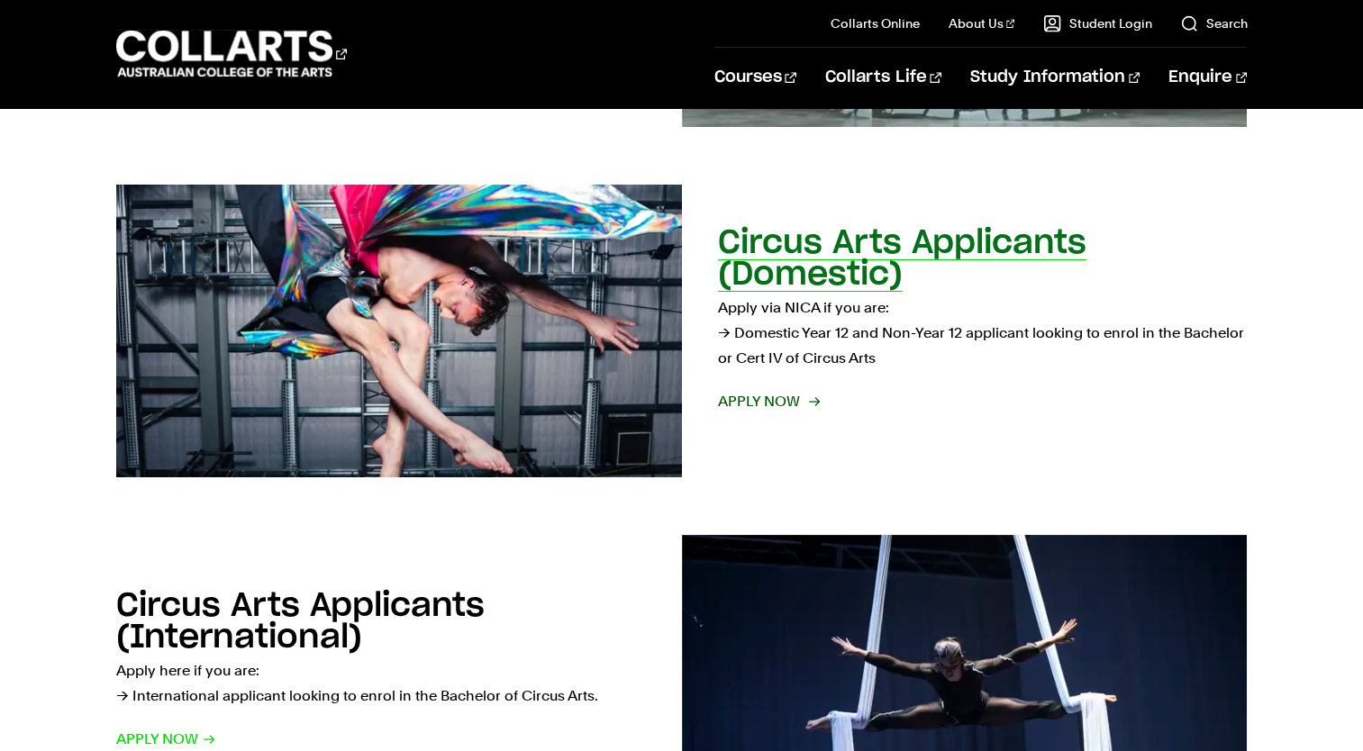
click at [785, 401] on span "Apply now" at bounding box center [768, 401] width 100 height 25
